Goal: Transaction & Acquisition: Purchase product/service

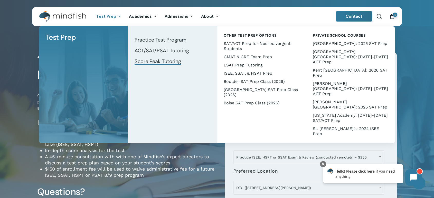
click at [159, 58] on span "Score Peak Tutoring" at bounding box center [157, 61] width 46 height 7
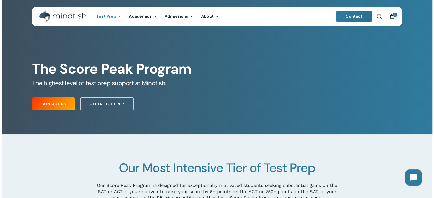
click at [189, 51] on div "The Score Peak Program The highest level of test prep support at Mindfish. Cont…" at bounding box center [216, 74] width 377 height 78
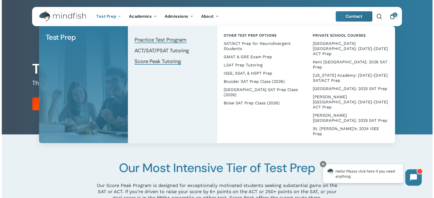
click at [139, 38] on span "Practice Test Program" at bounding box center [160, 39] width 52 height 7
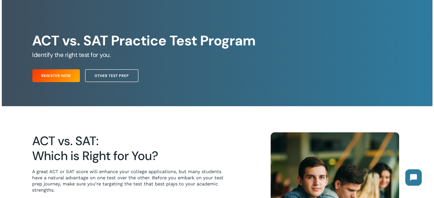
scroll to position [28, 0]
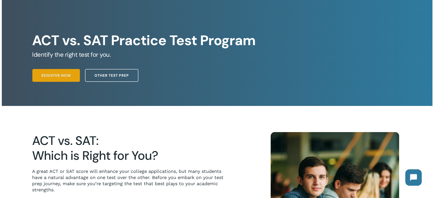
click at [57, 71] on link "Register Now" at bounding box center [55, 75] width 47 height 13
